Goal: Task Accomplishment & Management: Use online tool/utility

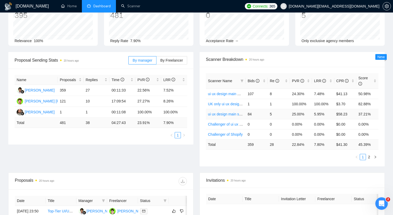
scroll to position [37, 0]
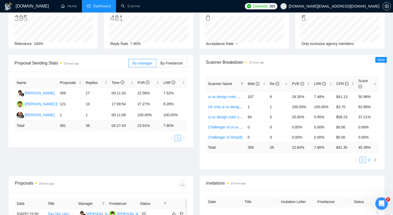
click at [371, 157] on link "2" at bounding box center [369, 160] width 6 height 6
click at [124, 8] on link "Scanner" at bounding box center [130, 6] width 19 height 4
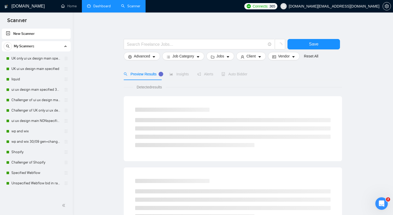
click at [100, 4] on link "Dashboard" at bounding box center [99, 6] width 24 height 4
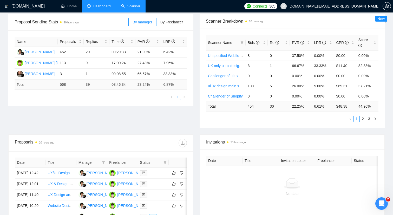
scroll to position [77, 0]
click at [232, 76] on link "Challenger of ui ux design main specified" at bounding box center [241, 76] width 66 height 4
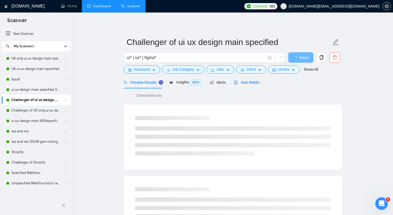
click at [249, 82] on span "Auto Bidder" at bounding box center [247, 82] width 26 height 4
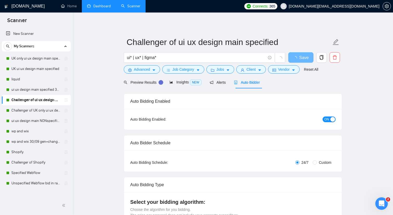
click at [331, 121] on div "button" at bounding box center [332, 119] width 5 height 5
click at [295, 57] on button "Save" at bounding box center [300, 57] width 25 height 10
click at [35, 162] on link "Challenger of Shopify" at bounding box center [35, 162] width 49 height 10
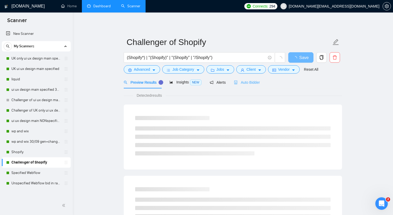
click at [249, 85] on div "Auto Bidder" at bounding box center [247, 82] width 26 height 12
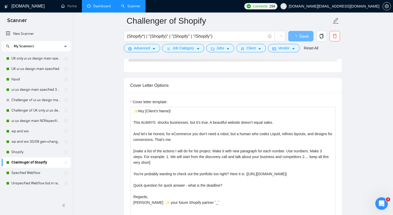
scroll to position [505, 0]
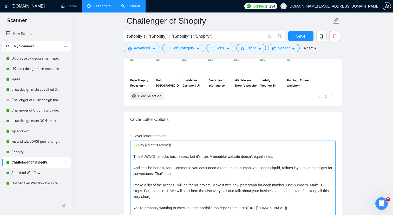
click at [159, 165] on textarea "✨Hey [Client’s Name]! This ALWAYS shocks businesses, but it’s true. A beautiful…" at bounding box center [232, 199] width 205 height 117
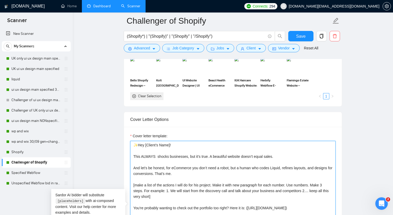
click at [157, 165] on textarea "✨Hey [Client’s Name]! This ALWAYS shocks businesses, but it’s true. A beautiful…" at bounding box center [232, 199] width 205 height 117
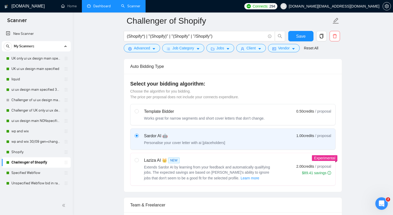
scroll to position [0, 0]
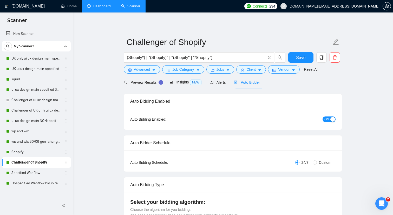
type textarea "✨Hey [Client’s Name]! This ALWAYS shocks businesses, but it’s true. A beautiful…"
click at [333, 119] on div "button" at bounding box center [332, 119] width 5 height 5
click at [305, 59] on span "Save" at bounding box center [300, 57] width 9 height 6
click at [25, 183] on link "Unspecified Webflow bid in range 30/09" at bounding box center [35, 183] width 49 height 10
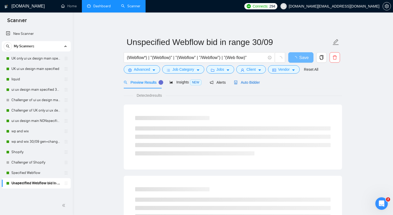
click at [252, 84] on span "Auto Bidder" at bounding box center [247, 82] width 26 height 4
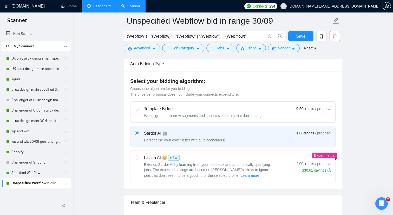
scroll to position [55, 0]
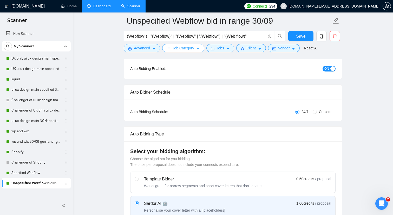
click at [183, 49] on span "Job Category" at bounding box center [183, 48] width 22 height 6
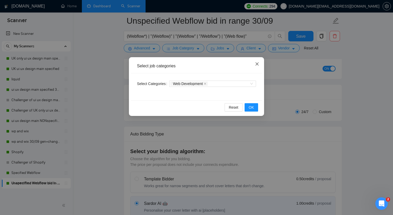
click at [258, 62] on span "Close" at bounding box center [257, 64] width 14 height 14
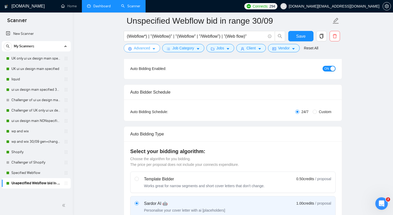
click at [153, 50] on icon "caret-down" at bounding box center [154, 49] width 4 height 4
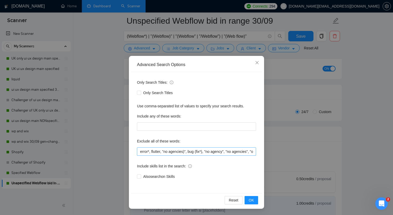
scroll to position [0, 0]
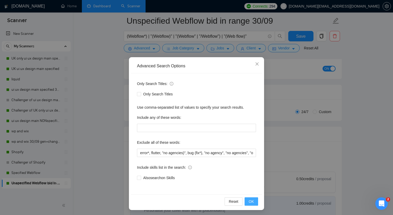
click at [253, 201] on span "OK" at bounding box center [251, 202] width 5 height 6
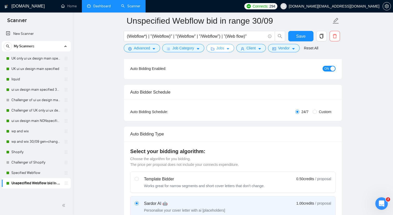
click at [224, 51] on button "Jobs" at bounding box center [220, 48] width 28 height 8
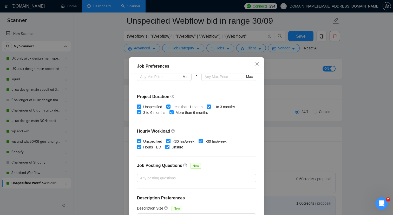
scroll to position [142, 0]
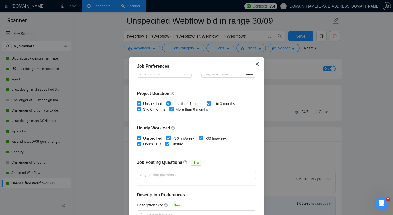
click at [254, 66] on span "Close" at bounding box center [257, 64] width 14 height 14
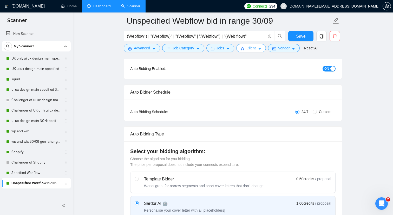
click at [256, 50] on span "Client" at bounding box center [250, 48] width 9 height 6
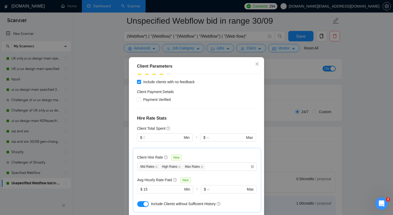
scroll to position [195, 0]
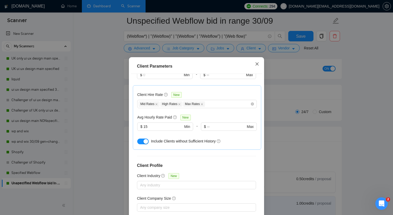
click at [252, 65] on span "Close" at bounding box center [257, 64] width 14 height 14
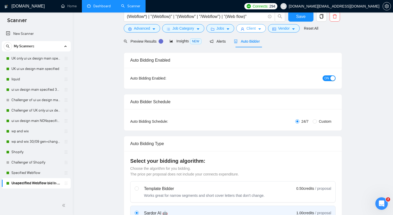
scroll to position [0, 0]
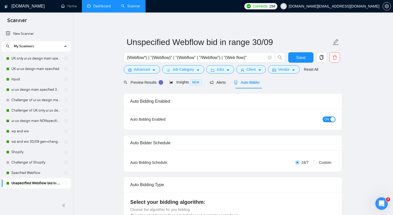
click at [329, 119] on button "ON" at bounding box center [329, 119] width 13 height 6
click at [303, 59] on span "Save" at bounding box center [300, 57] width 9 height 6
click at [101, 7] on link "Dashboard" at bounding box center [99, 6] width 24 height 4
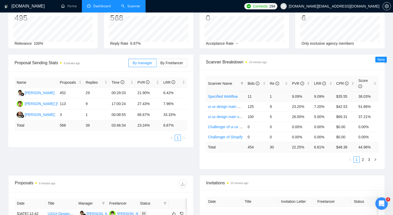
scroll to position [38, 0]
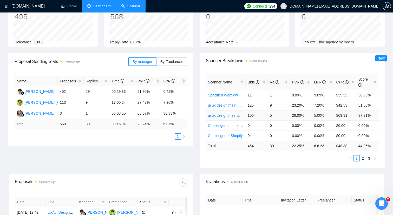
click at [236, 116] on link "ui ux design main specified 30/09 other end" at bounding box center [243, 115] width 70 height 4
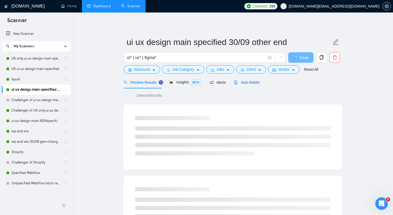
click at [241, 83] on span "Auto Bidder" at bounding box center [247, 82] width 26 height 4
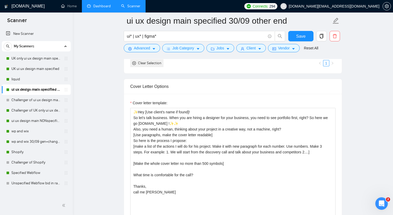
scroll to position [615, 0]
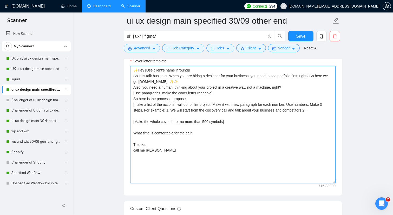
click at [134, 77] on textarea "✨Hey [Use client's name if found]! So let's talk business. When you are hiring …" at bounding box center [232, 124] width 205 height 117
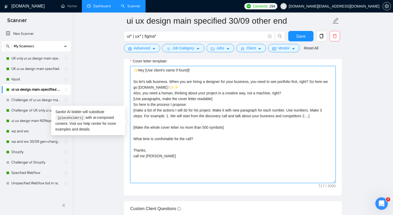
click at [134, 91] on textarea "✨Hey [Use client's name if found]! So let's talk business. When you are hiring …" at bounding box center [232, 124] width 205 height 117
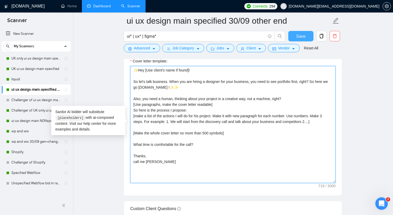
type textarea "✨Hey [Use client's name if found]! So let's talk business. When you are hiring …"
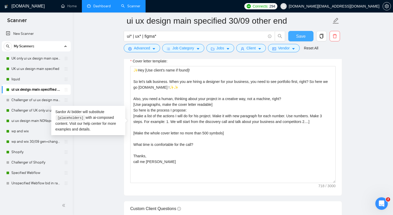
click at [302, 36] on span "Save" at bounding box center [300, 36] width 9 height 6
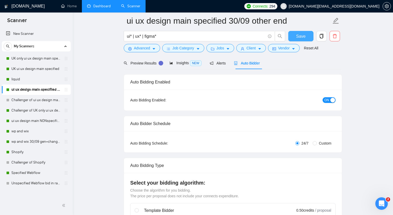
scroll to position [24, 0]
click at [98, 8] on link "Dashboard" at bounding box center [99, 6] width 24 height 4
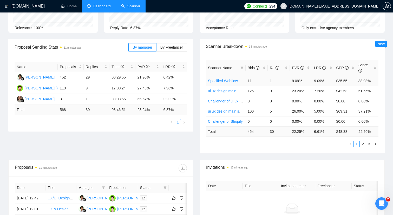
scroll to position [51, 0]
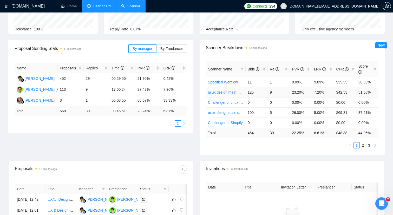
click at [230, 93] on link "ui ux design main NONspecified" at bounding box center [234, 92] width 52 height 4
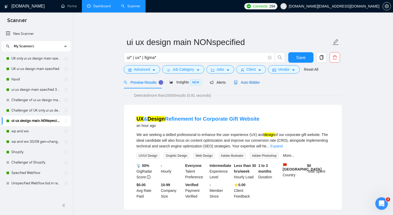
click at [250, 82] on span "Auto Bidder" at bounding box center [247, 82] width 26 height 4
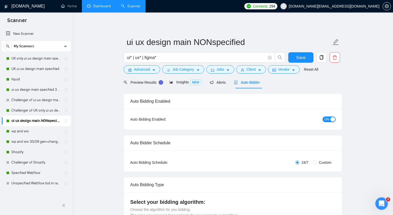
click at [99, 7] on link "Dashboard" at bounding box center [99, 6] width 24 height 4
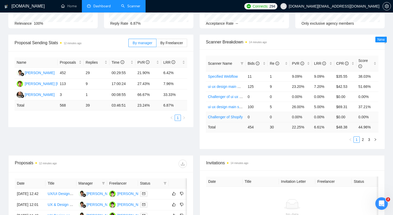
scroll to position [60, 0]
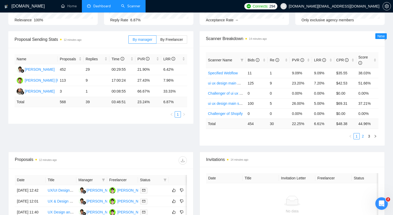
click at [364, 136] on link "2" at bounding box center [363, 136] width 6 height 6
click at [369, 136] on link "3" at bounding box center [369, 136] width 6 height 6
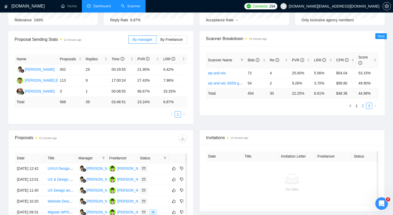
click at [362, 105] on link "2" at bounding box center [363, 106] width 6 height 6
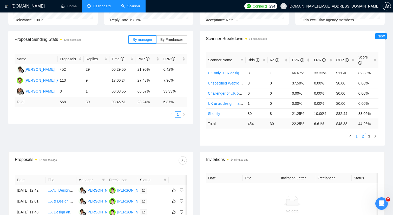
click at [357, 134] on link "1" at bounding box center [357, 136] width 6 height 6
click at [232, 85] on link "ui ux design main NONspecified" at bounding box center [234, 83] width 52 height 4
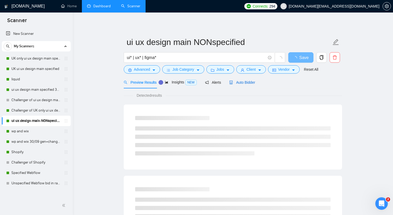
click at [248, 84] on span "Auto Bidder" at bounding box center [242, 82] width 26 height 4
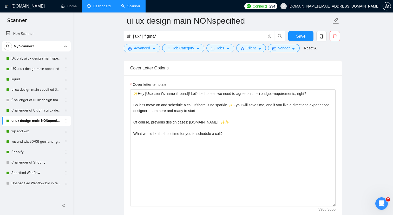
scroll to position [591, 0]
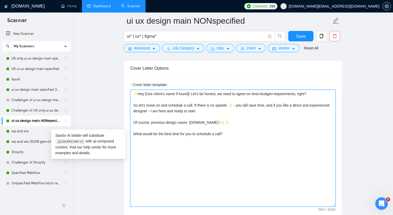
drag, startPoint x: 244, startPoint y: 133, endPoint x: 133, endPoint y: 93, distance: 117.6
click at [133, 93] on textarea "✨Hey [Use client's name if found]! Let's be honest, we need to agree on time+bu…" at bounding box center [232, 148] width 205 height 117
click at [241, 90] on textarea "✨Hey [Use client's name if found]! Let's be honest, we need to agree on time+bu…" at bounding box center [232, 148] width 205 height 117
drag, startPoint x: 193, startPoint y: 94, endPoint x: 123, endPoint y: 93, distance: 69.7
click at [123, 93] on main "ui ux design main NONspecified ui* | ux* | figma* Save Advanced Job Category Jo…" at bounding box center [233, 180] width 304 height 1501
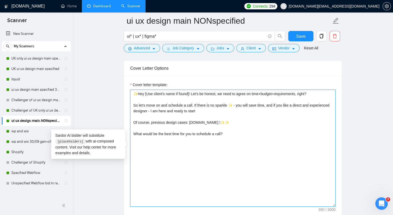
paste textarea "Client’s Name], I had a look at your post — sounds like you need [repeat key th…"
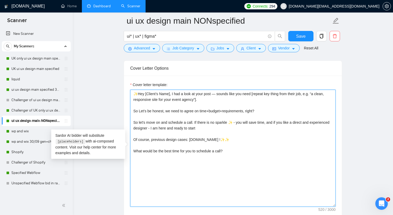
click at [218, 94] on textarea "✨Hey [Client’s Name], I had a look at your post — sounds like you need [repeat …" at bounding box center [232, 148] width 205 height 117
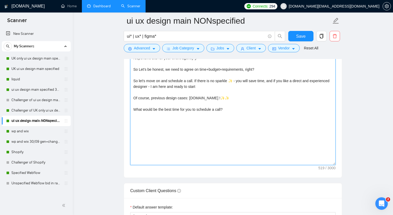
scroll to position [597, 0]
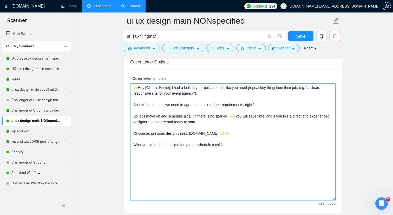
drag, startPoint x: 140, startPoint y: 105, endPoint x: 127, endPoint y: 105, distance: 13.3
click at [127, 105] on div "Cover letter template: ✨Hey [Client’s Name], I had a look at your post, sounds …" at bounding box center [233, 140] width 218 height 143
click at [138, 104] on textarea "✨Hey [Client’s Name], I had a look at your post, sounds like you need [repeat k…" at bounding box center [232, 141] width 205 height 117
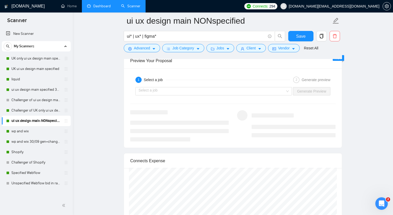
scroll to position [1011, 0]
click at [206, 92] on input "search" at bounding box center [212, 91] width 147 height 8
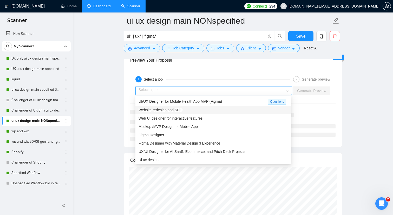
scroll to position [17, 0]
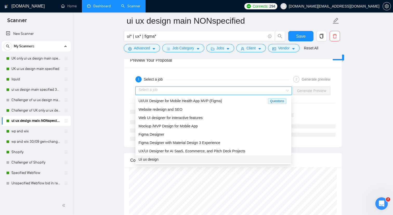
click at [210, 156] on div "Ui ux design" at bounding box center [214, 159] width 150 height 6
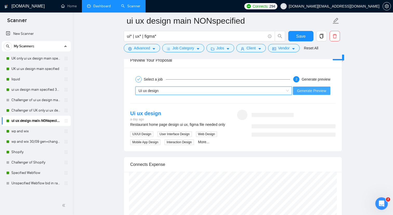
click at [304, 93] on span "Generate Preview" at bounding box center [311, 91] width 29 height 6
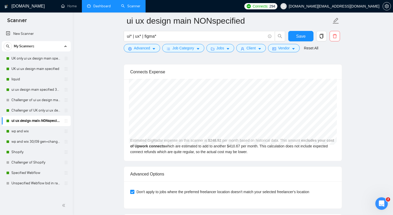
scroll to position [974, 0]
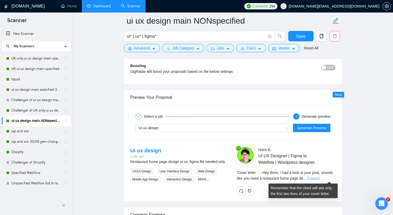
click at [319, 179] on link "Expand" at bounding box center [313, 178] width 12 height 4
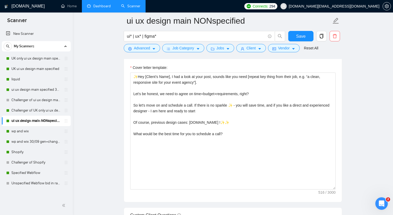
scroll to position [611, 0]
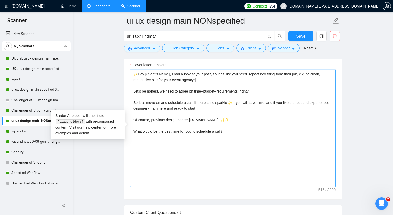
drag, startPoint x: 236, startPoint y: 134, endPoint x: 128, endPoint y: 71, distance: 124.3
click at [128, 71] on div "Cover letter template: ✨Hey [Client’s Name], I had a look at your post, sounds …" at bounding box center [233, 127] width 218 height 143
click at [229, 108] on textarea "✨Hey [Client’s Name], I had a look at your post, sounds like you need [repeat k…" at bounding box center [232, 128] width 205 height 117
drag, startPoint x: 195, startPoint y: 132, endPoint x: 223, endPoint y: 133, distance: 27.8
click at [223, 133] on textarea "✨Hey [Client’s Name], I had a look at your post, sounds like you need [repeat k…" at bounding box center [232, 128] width 205 height 117
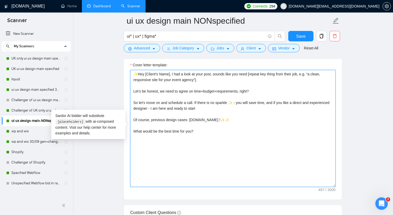
click at [230, 135] on textarea "✨Hey [Client’s Name], I had a look at your post, sounds like you need [repeat k…" at bounding box center [232, 128] width 205 height 117
drag, startPoint x: 199, startPoint y: 131, endPoint x: 129, endPoint y: 74, distance: 90.0
click at [129, 74] on div "Cover letter template: ✨Hey [Client’s Name], I had a look at your post, sounds …" at bounding box center [233, 127] width 218 height 143
paste textarea "— sounds like you need [repeat key thing from their job, e.g. “a clean, respons…"
click at [216, 75] on textarea "✨Hey [Client’s Name], I had a look at your post — sounds like you need [repeat …" at bounding box center [232, 128] width 205 height 117
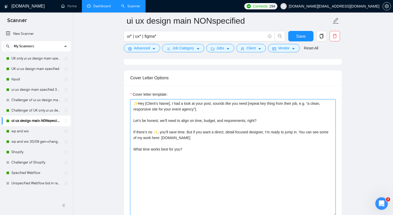
scroll to position [569, 0]
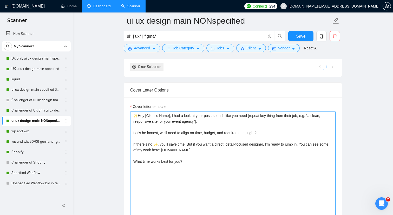
type textarea "✨Hey [Client’s Name], I had a look at your post, sounds like you need [repeat k…"
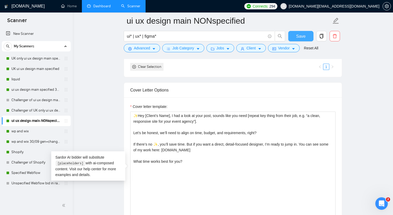
click at [300, 39] on span "Save" at bounding box center [300, 36] width 9 height 6
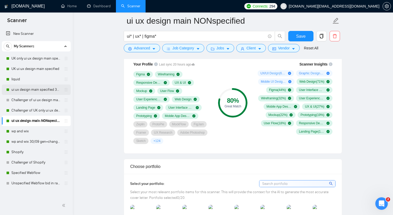
scroll to position [354, 0]
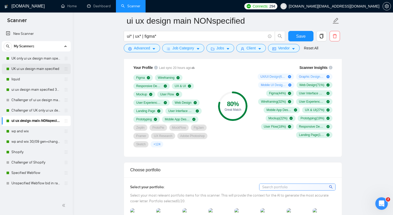
click at [45, 70] on link "UK ui ux design main specified" at bounding box center [35, 69] width 49 height 10
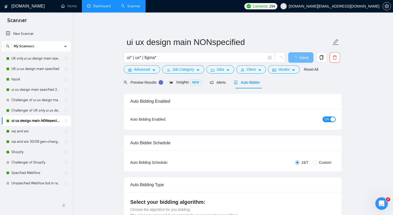
click at [103, 5] on link "Dashboard" at bounding box center [99, 6] width 24 height 4
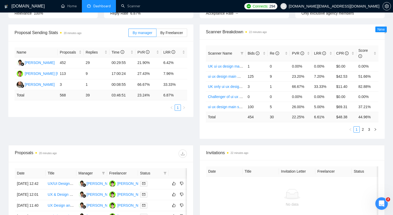
scroll to position [59, 0]
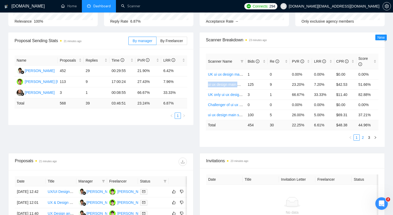
click at [364, 139] on link "2" at bounding box center [363, 138] width 6 height 6
click at [367, 139] on link "3" at bounding box center [369, 138] width 6 height 6
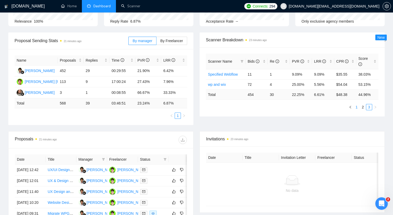
click at [357, 109] on link "1" at bounding box center [357, 107] width 6 height 6
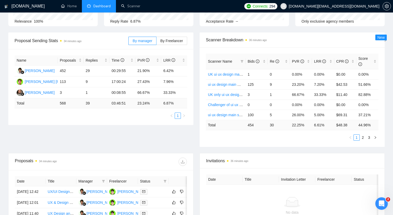
click at [362, 134] on div "Scanner Name Bids Re PVR LRR CPR Score UK ui ux design main specified 1 0 0.00%…" at bounding box center [292, 97] width 173 height 87
click at [362, 136] on link "2" at bounding box center [363, 138] width 6 height 6
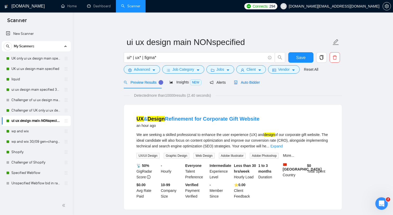
click at [251, 85] on div "Auto Bidder" at bounding box center [247, 83] width 26 height 6
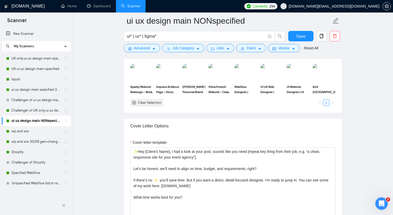
scroll to position [561, 0]
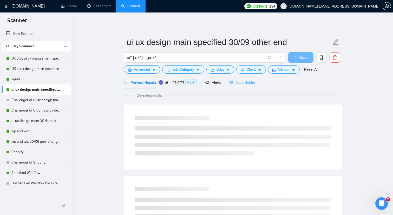
click at [242, 79] on div "Auto Bidder" at bounding box center [242, 82] width 26 height 12
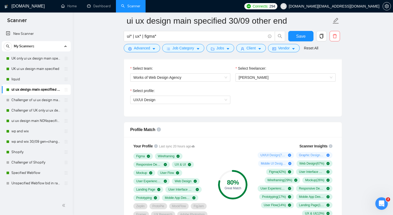
scroll to position [210, 0]
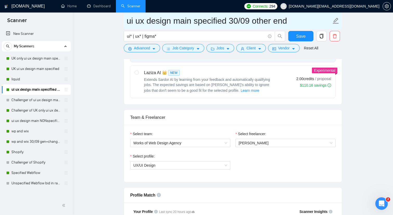
drag, startPoint x: 226, startPoint y: 20, endPoint x: 119, endPoint y: 22, distance: 106.6
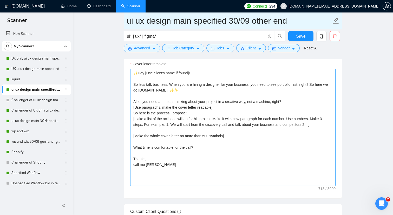
scroll to position [609, 0]
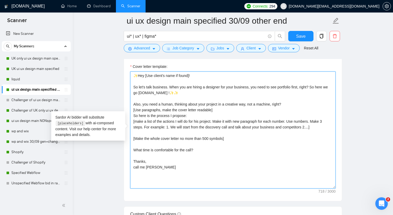
drag, startPoint x: 134, startPoint y: 76, endPoint x: 170, endPoint y: 168, distance: 98.6
click at [170, 168] on textarea "✨Hey [Use client's name if found]! So let's talk business. When you are hiring …" at bounding box center [232, 129] width 205 height 117
click at [188, 88] on textarea "✨Hey [Use client's name if found]! So let's talk business. When you are hiring …" at bounding box center [232, 129] width 205 height 117
drag, startPoint x: 194, startPoint y: 91, endPoint x: 121, endPoint y: 83, distance: 73.9
click at [121, 83] on main "ui ux design main specified 30/09 other end ui* | ux* | figma* Save Advanced Jo…" at bounding box center [233, 162] width 304 height 1501
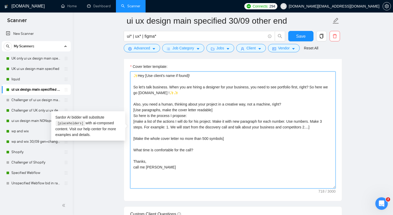
click at [133, 86] on textarea "✨Hey [Use client's name if found]! So let's talk business. When you are hiring …" at bounding box center [232, 129] width 205 height 117
drag, startPoint x: 133, startPoint y: 86, endPoint x: 193, endPoint y: 91, distance: 59.7
click at [193, 91] on textarea "✨Hey [Use client's name if found]! So let's talk business. When you are hiring …" at bounding box center [232, 129] width 205 height 117
paste textarea "When hiring a designer, you need 2 things: portfolio + process. Here’s my work:…"
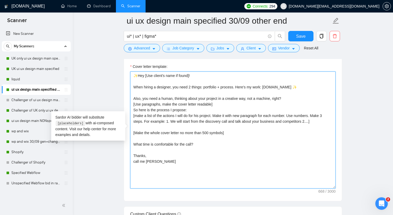
drag, startPoint x: 133, startPoint y: 99, endPoint x: 308, endPoint y: 99, distance: 175.2
click at [308, 99] on textarea "✨Hey [Use client's name if found]! When hiring a designer, you need 2 things: p…" at bounding box center [232, 129] width 205 height 117
paste textarea "thinking about your project creatively, not a machine, right? That’s exactly my…"
drag, startPoint x: 190, startPoint y: 109, endPoint x: 133, endPoint y: 104, distance: 57.4
click at [133, 104] on textarea "✨Hey [Use client's name if found]! When hiring a designer, you need 2 things: p…" at bounding box center [232, 129] width 205 height 117
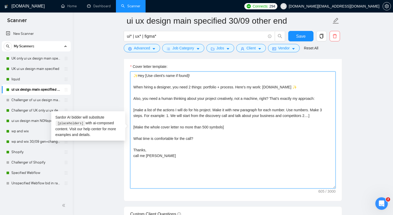
click at [156, 103] on textarea "✨Hey [Use client's name if found]! When hiring a designer, you need 2 things: p…" at bounding box center [232, 129] width 205 height 117
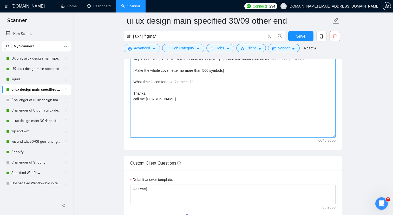
scroll to position [662, 0]
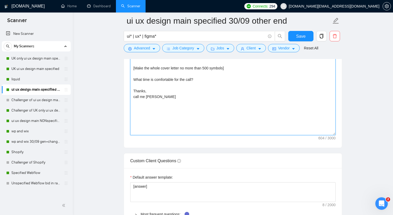
drag, startPoint x: 205, startPoint y: 79, endPoint x: 133, endPoint y: 78, distance: 71.2
click at [133, 78] on textarea "✨Hey [Use client's name if found]! When hiring a designer, you need 2 things: p…" at bounding box center [232, 76] width 205 height 117
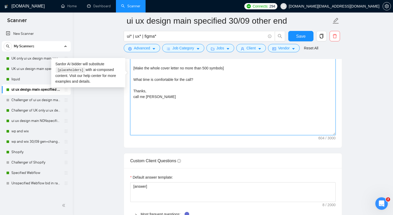
paste textarea "en would be a good time for a quick"
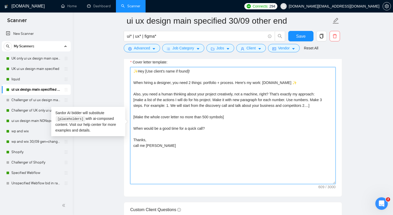
scroll to position [606, 0]
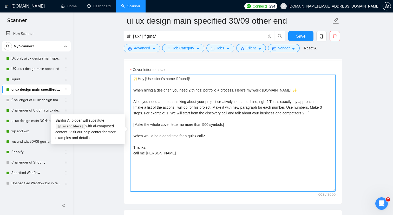
click at [134, 137] on textarea "✨Hey [Use client's name if found]! When hiring a designer, you need 2 things: p…" at bounding box center [232, 133] width 205 height 117
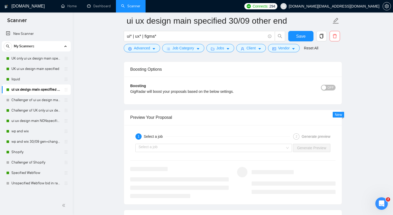
scroll to position [971, 0]
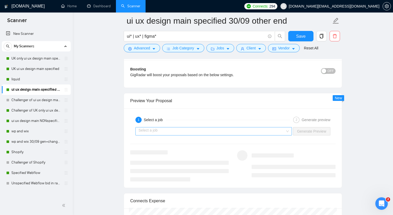
type textarea "✨Hey [Use client's name if found]! When hiring a designer, you need 2 things: p…"
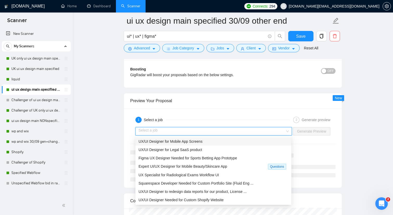
click at [222, 130] on input "search" at bounding box center [212, 131] width 147 height 8
click at [210, 162] on div "Expert UI/UX Designer for Mobile Beauty/Skincare App Questions" at bounding box center [213, 166] width 156 height 9
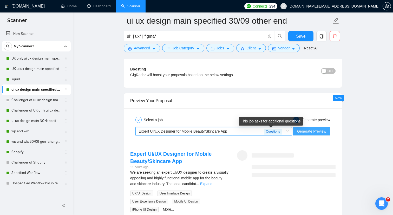
click at [305, 128] on span "Generate Preview" at bounding box center [311, 131] width 29 height 6
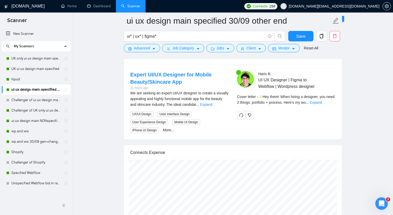
scroll to position [1047, 0]
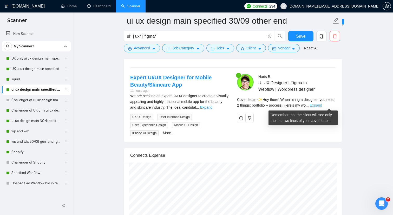
click at [322, 106] on link "Expand" at bounding box center [316, 105] width 12 height 4
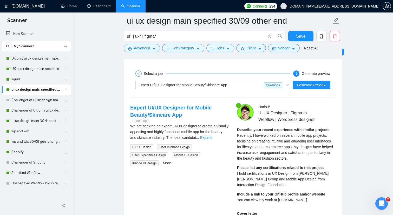
scroll to position [974, 0]
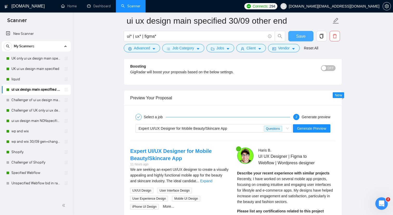
click at [302, 40] on button "Save" at bounding box center [300, 36] width 25 height 10
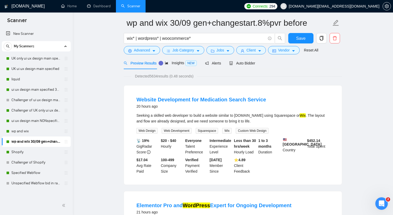
scroll to position [19, 0]
click at [250, 67] on div "Auto Bidder" at bounding box center [247, 63] width 26 height 12
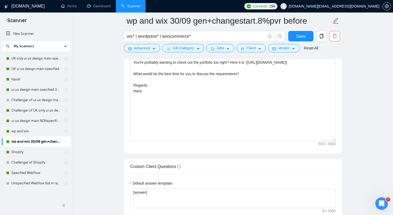
scroll to position [618, 0]
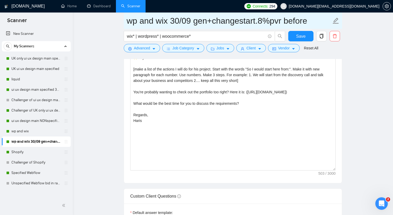
drag, startPoint x: 193, startPoint y: 22, endPoint x: 127, endPoint y: 20, distance: 65.5
click at [127, 20] on input "wp and wix 30/09 gen+changestart.8%pvr before" at bounding box center [229, 20] width 205 height 13
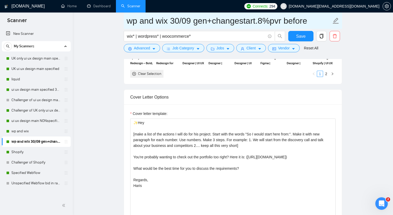
scroll to position [574, 0]
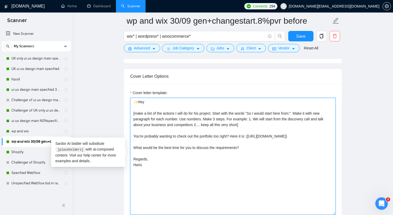
drag, startPoint x: 149, startPoint y: 166, endPoint x: 134, endPoint y: 100, distance: 67.3
click at [134, 100] on textarea "✨Hey [make a list of the actions I will do for his project. Start with the word…" at bounding box center [232, 156] width 205 height 117
click at [160, 111] on textarea "✨Hey [make a list of the actions I will do for his project. Start with the word…" at bounding box center [232, 156] width 205 height 117
drag, startPoint x: 148, startPoint y: 101, endPoint x: 132, endPoint y: 101, distance: 15.9
click at [132, 101] on textarea "✨Hey [make a list of the actions I will do for his project. Start with the word…" at bounding box center [232, 156] width 205 height 117
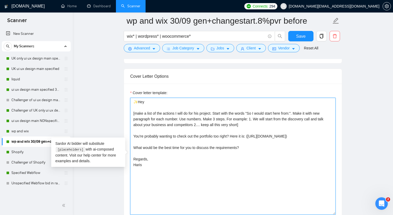
paste textarea "[Client’s Name],"
click at [180, 106] on textarea "✨Hey [Client’s Name], [make a list of the actions I will do for his project. St…" at bounding box center [232, 156] width 205 height 117
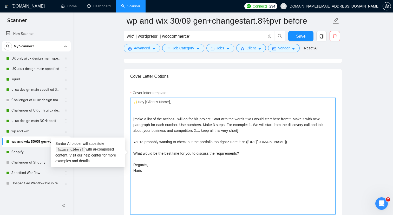
paste textarea "So I would start here from:"
drag, startPoint x: 134, startPoint y: 142, endPoint x: 159, endPoint y: 171, distance: 38.9
click at [159, 171] on textarea "✨Hey [Client’s Name], So I would start here from: [make a list of the actions I…" at bounding box center [232, 156] width 205 height 117
paste textarea "’ll probably want to check the portfolio too — here it is: www.worksofweb.co.uk…"
click at [215, 141] on textarea "✨Hey [Client’s Name], So I would start here from: [make a list of the actions I…" at bounding box center [232, 156] width 205 height 117
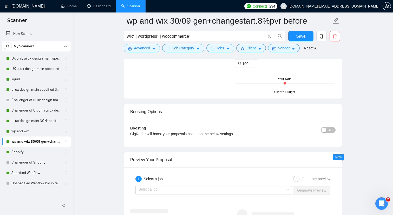
scroll to position [984, 0]
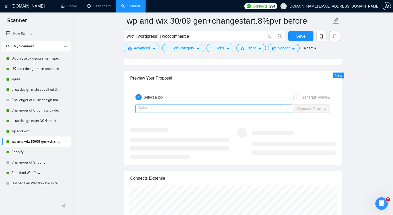
type textarea "✨Hey [Client’s Name], So I would start here from: [make a list of the actions I…"
click at [193, 110] on input "search" at bounding box center [212, 109] width 147 height 8
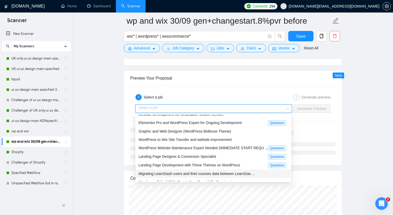
scroll to position [1, 0]
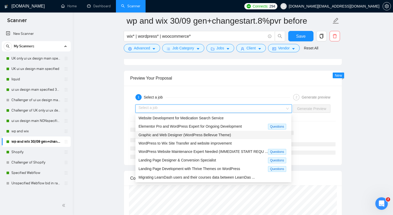
click at [203, 136] on span "Graphic and Web Designer (WordPress Bellevue Theme)" at bounding box center [185, 135] width 93 height 4
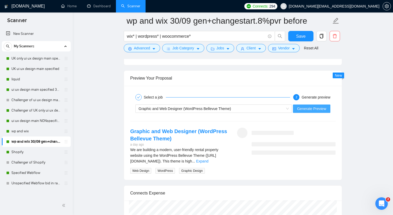
click at [307, 108] on span "Generate Preview" at bounding box center [311, 109] width 29 height 6
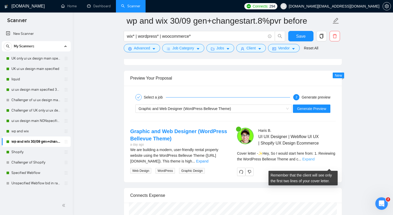
click at [314, 161] on link "Expand" at bounding box center [308, 159] width 12 height 4
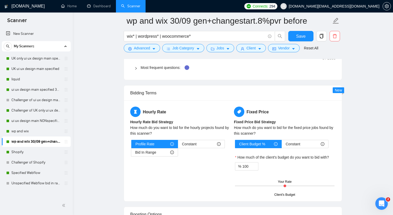
scroll to position [734, 0]
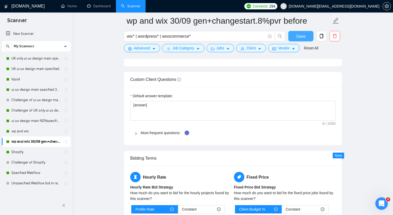
click at [302, 39] on span "Save" at bounding box center [300, 36] width 9 height 6
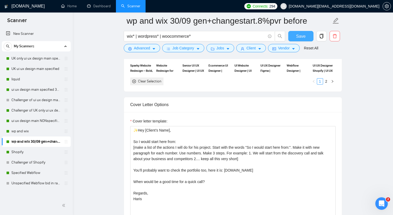
scroll to position [541, 0]
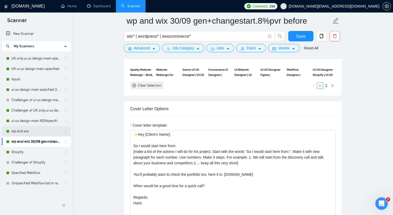
click at [36, 128] on link "wp and wix" at bounding box center [35, 131] width 49 height 10
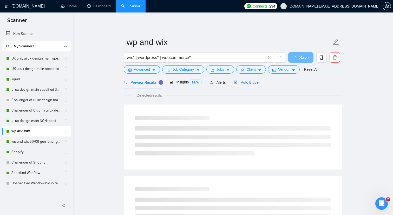
click at [248, 82] on span "Auto Bidder" at bounding box center [247, 82] width 26 height 4
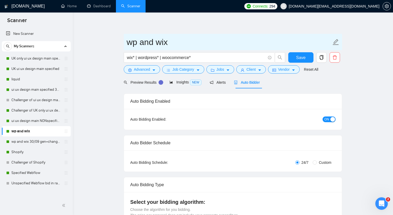
drag, startPoint x: 170, startPoint y: 41, endPoint x: 128, endPoint y: 41, distance: 42.6
click at [127, 41] on input "wp and wix" at bounding box center [229, 42] width 205 height 13
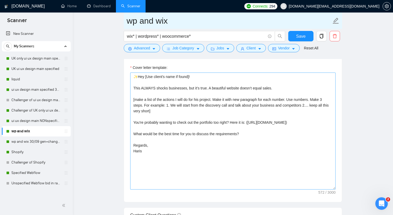
scroll to position [578, 0]
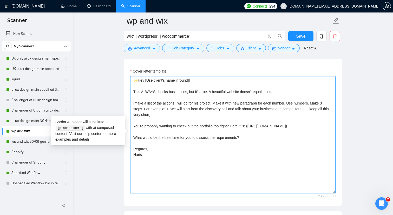
drag, startPoint x: 149, startPoint y: 156, endPoint x: 131, endPoint y: 80, distance: 78.3
click at [131, 80] on textarea "✨Hey [Use client's name if found]! This ALWAYS shocks businesses, but it’s true…" at bounding box center [232, 134] width 205 height 117
click at [160, 89] on textarea "✨Hey [Use client's name if found]! This ALWAYS shocks businesses, but it’s true…" at bounding box center [232, 134] width 205 height 117
drag, startPoint x: 278, startPoint y: 90, endPoint x: 130, endPoint y: 77, distance: 148.2
click at [130, 77] on textarea "✨Hey [Use client's name if found]! This ALWAYS shocks businesses, but it’s true…" at bounding box center [232, 134] width 205 height 117
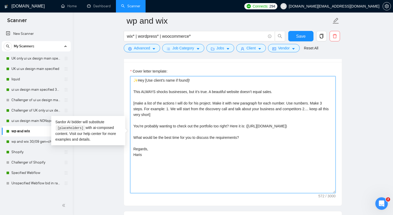
paste textarea "Client’s Name], This surprises a lot of businesses, but it’s true: a beautiful …"
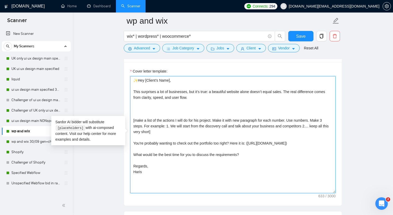
paste textarea "So here’s how I’d approach your project:"
click at [144, 114] on textarea "✨Hey [Client’s Name], This surprises a lot of businesses, but it’s true: a beau…" at bounding box center [232, 134] width 205 height 117
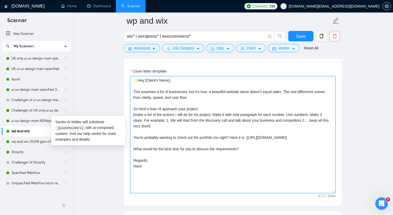
paste textarea "’ll probably want to check out the portfolio too — here it is: www.worksofweb.c…"
drag, startPoint x: 133, startPoint y: 137, endPoint x: 159, endPoint y: 165, distance: 37.3
click at [221, 137] on textarea "✨Hey [Client’s Name], This surprises a lot of businesses, but it’s true: a beau…" at bounding box center [232, 134] width 205 height 117
type textarea "✨Hey [Client’s Name], This surprises a lot of businesses, but it’s true: a beau…"
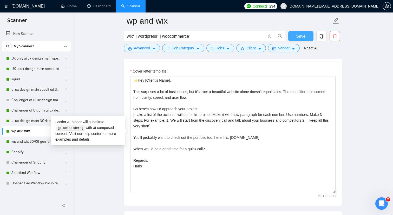
click at [299, 39] on span "Save" at bounding box center [300, 36] width 9 height 6
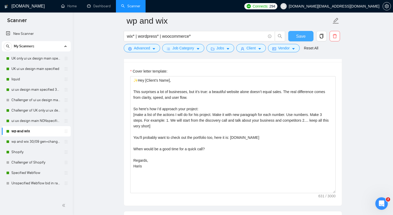
click at [304, 34] on span "Save" at bounding box center [300, 36] width 9 height 6
